Goal: Find specific page/section: Find specific page/section

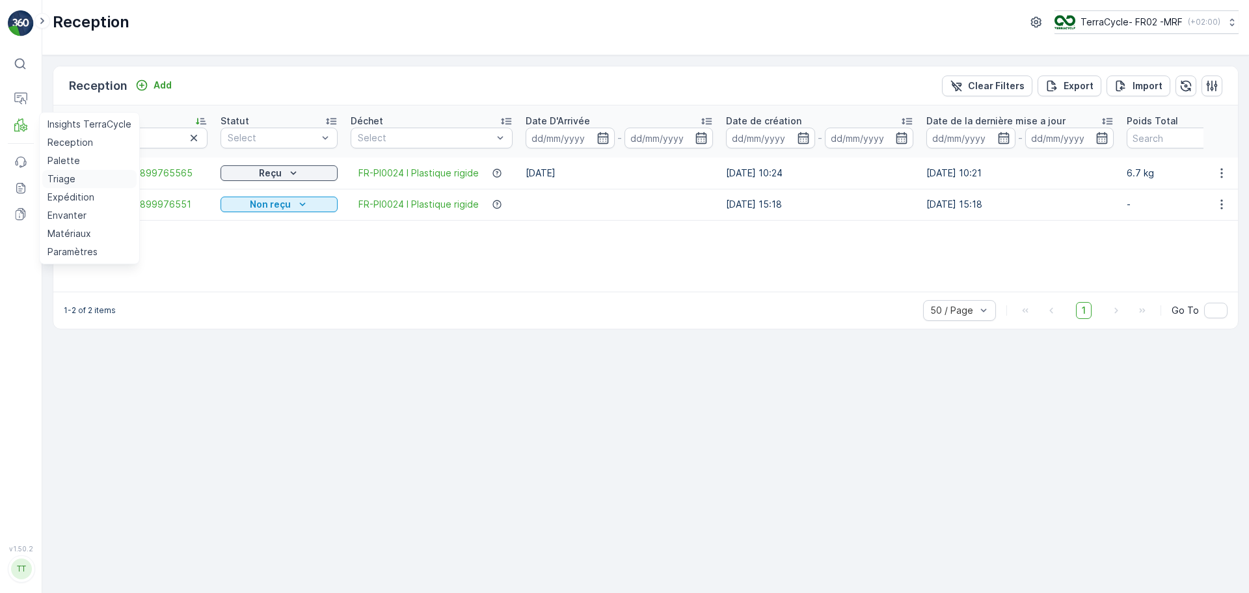
click at [66, 178] on p "Triage" at bounding box center [61, 178] width 28 height 13
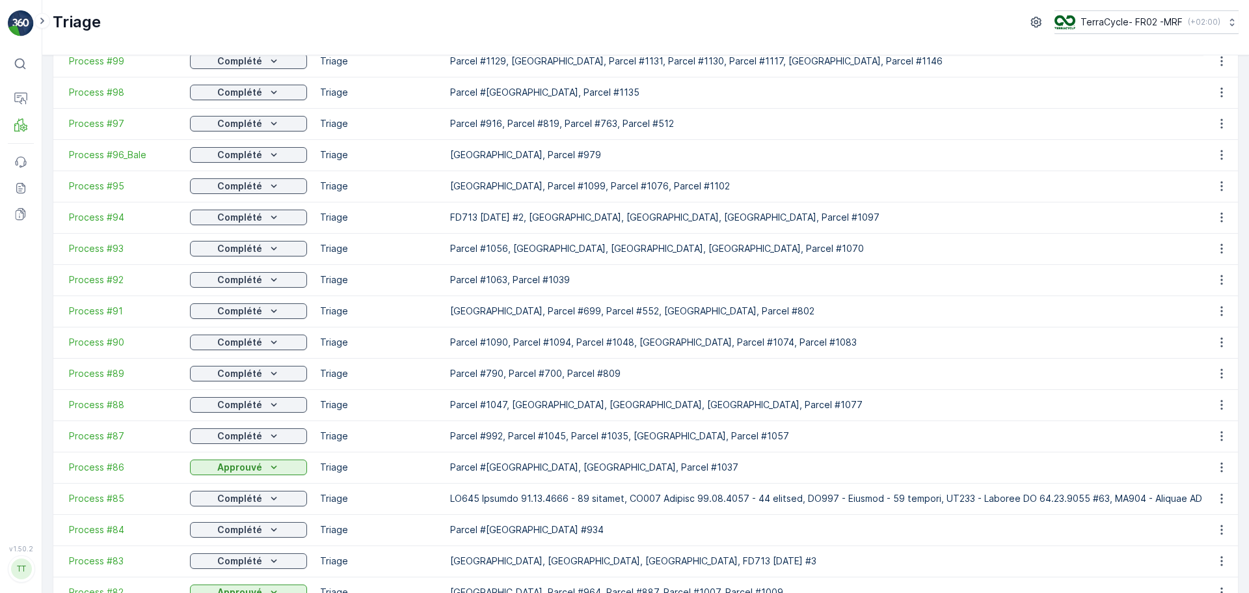
scroll to position [195, 0]
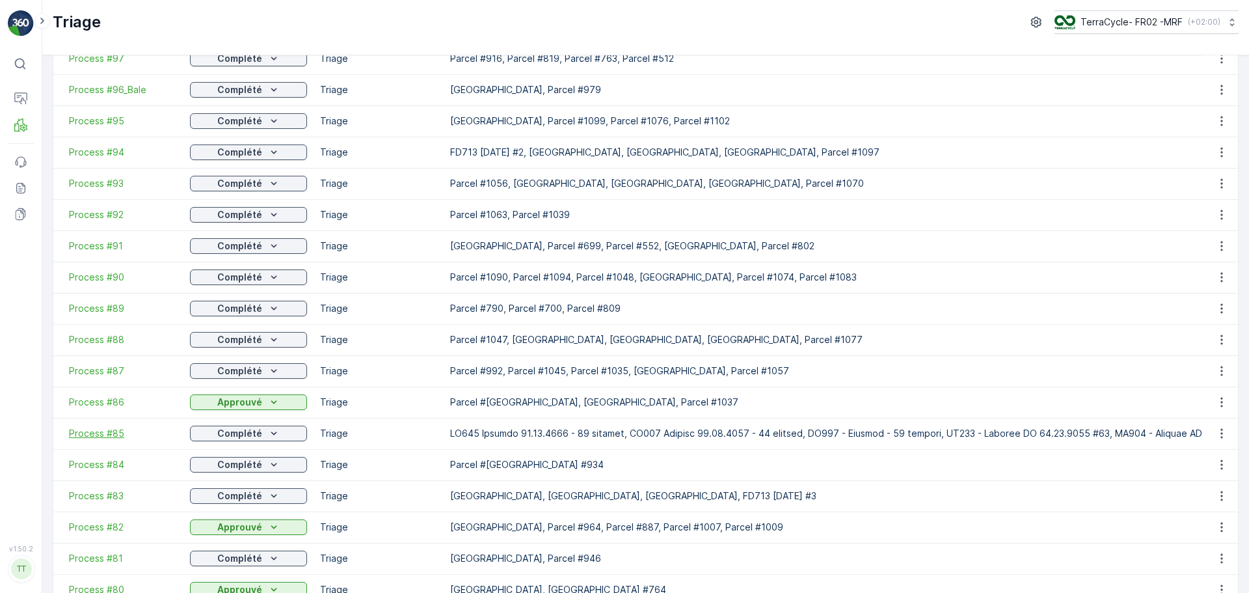
click at [105, 431] on span "Process #85" at bounding box center [123, 433] width 108 height 13
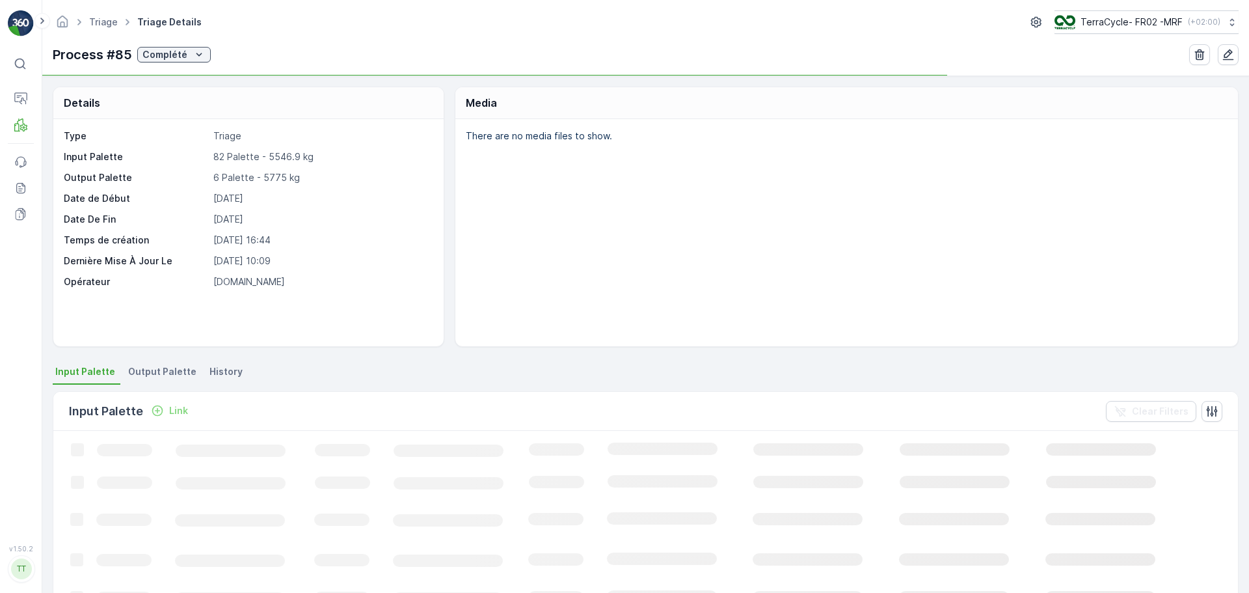
drag, startPoint x: 161, startPoint y: 371, endPoint x: 152, endPoint y: 373, distance: 10.0
click at [159, 371] on span "Output Palette" at bounding box center [162, 371] width 68 height 13
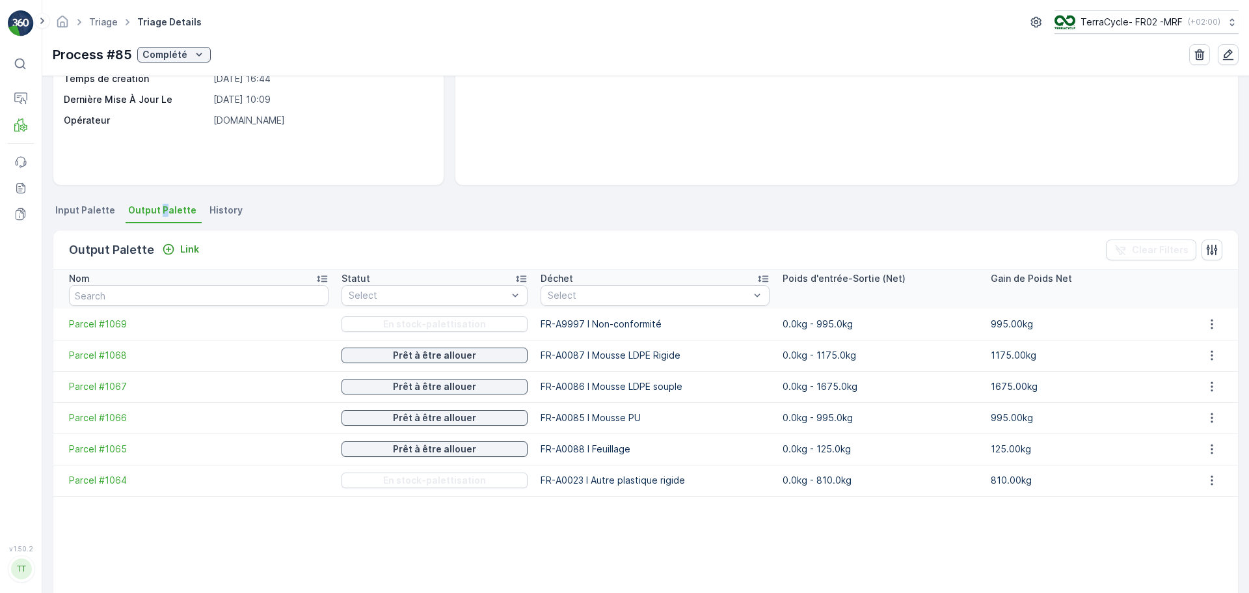
scroll to position [195, 0]
